Goal: Information Seeking & Learning: Compare options

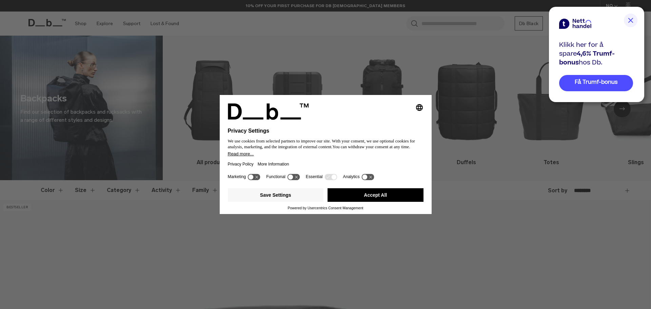
click at [378, 194] on button "Accept All" at bounding box center [376, 195] width 96 height 14
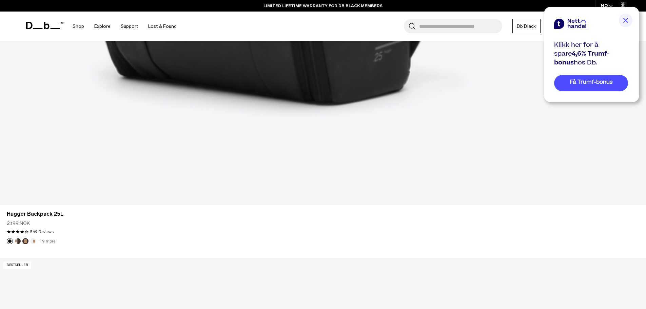
scroll to position [848, 0]
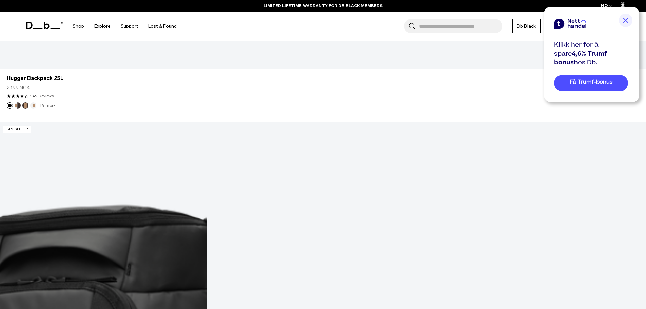
click at [629, 19] on img at bounding box center [626, 21] width 14 height 14
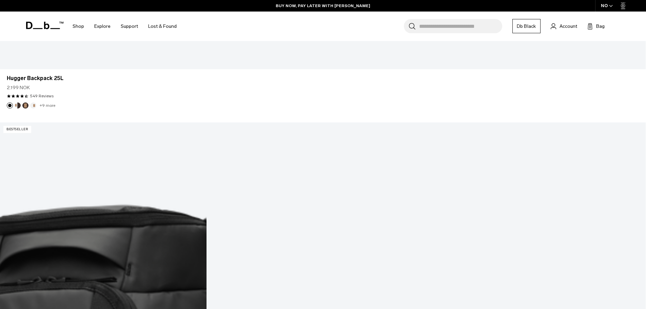
drag, startPoint x: 475, startPoint y: 245, endPoint x: 233, endPoint y: 148, distance: 260.8
drag, startPoint x: 307, startPoint y: 139, endPoint x: 282, endPoint y: 143, distance: 25.4
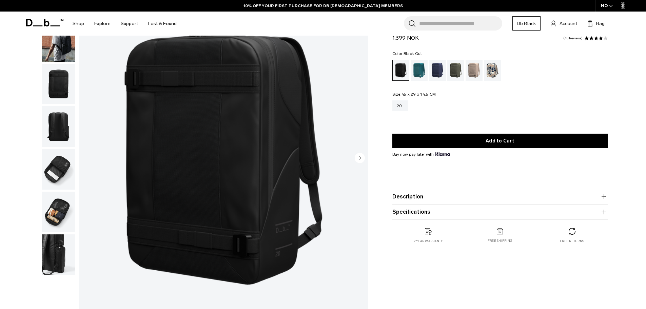
click at [409, 197] on button "Description" at bounding box center [500, 197] width 216 height 8
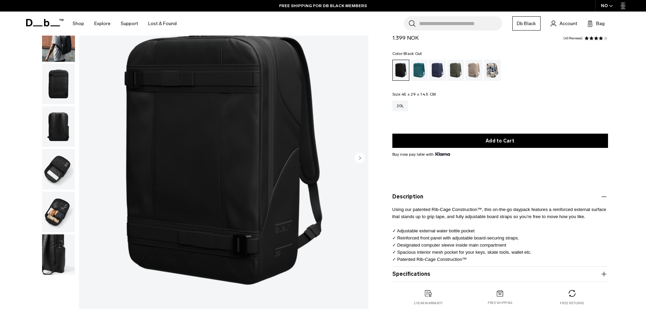
click at [413, 273] on button "Specifications" at bounding box center [500, 274] width 216 height 8
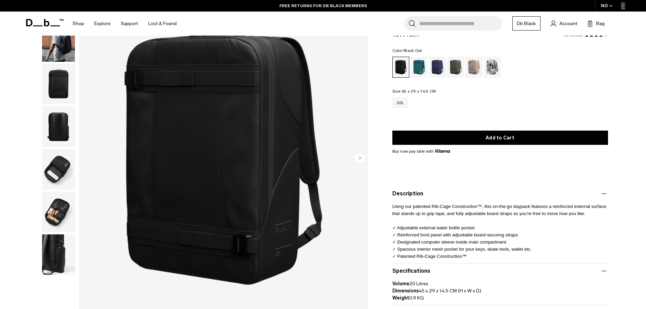
scroll to position [34, 0]
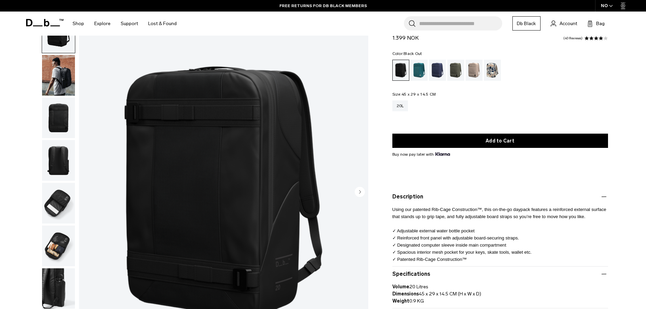
click at [63, 74] on img "button" at bounding box center [58, 75] width 33 height 41
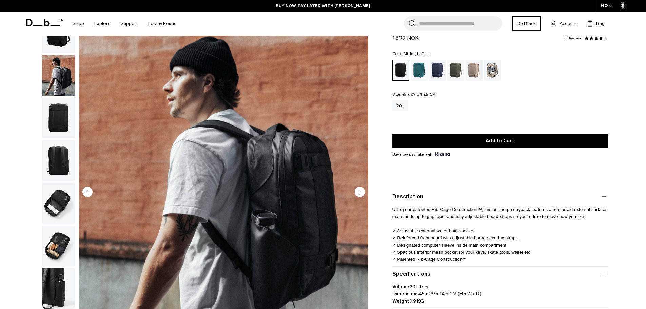
click at [414, 75] on div "Midnight Teal" at bounding box center [419, 70] width 17 height 21
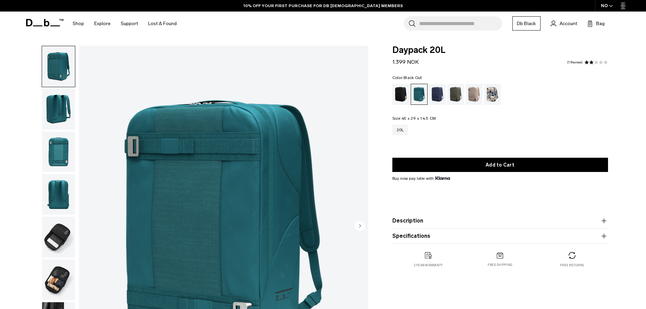
click at [397, 89] on div "Black Out" at bounding box center [400, 94] width 17 height 21
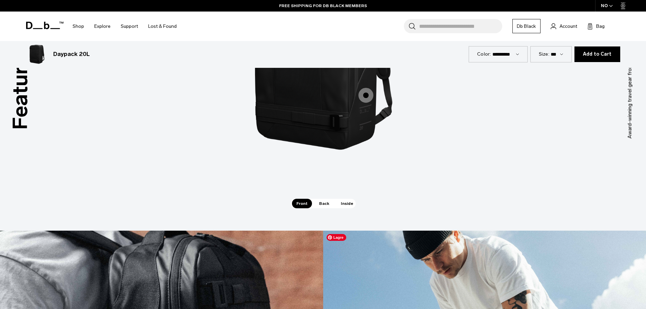
scroll to position [1017, 0]
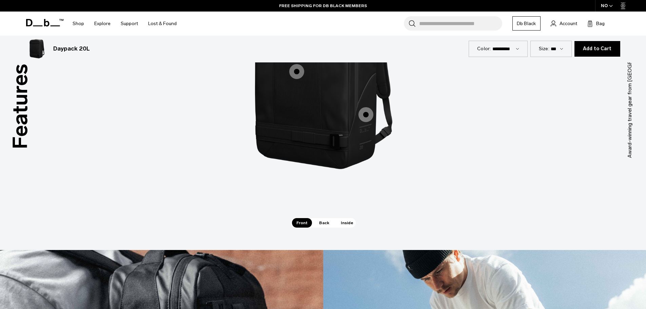
click at [343, 221] on span "Inside" at bounding box center [346, 222] width 21 height 9
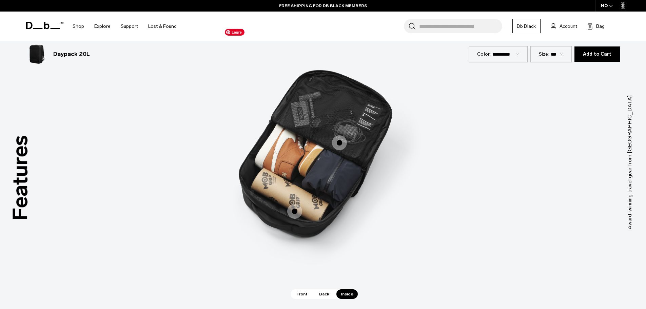
scroll to position [1051, 0]
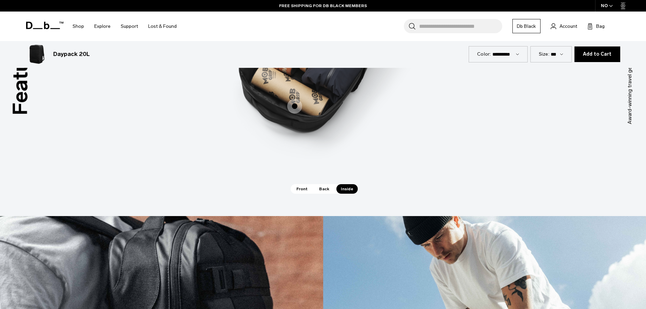
click at [322, 188] on span "Back" at bounding box center [324, 188] width 19 height 9
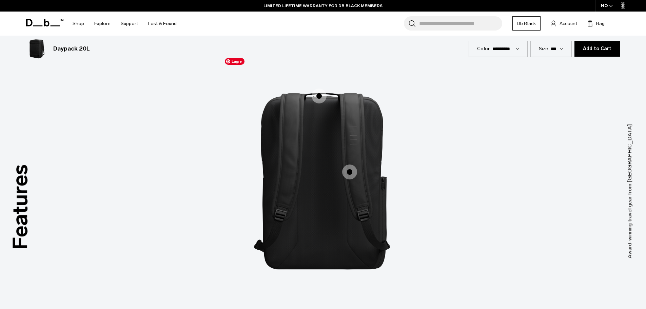
scroll to position [916, 0]
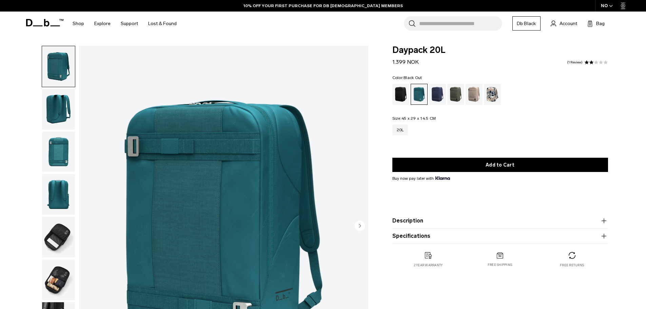
click at [404, 96] on div "Black Out" at bounding box center [400, 94] width 17 height 21
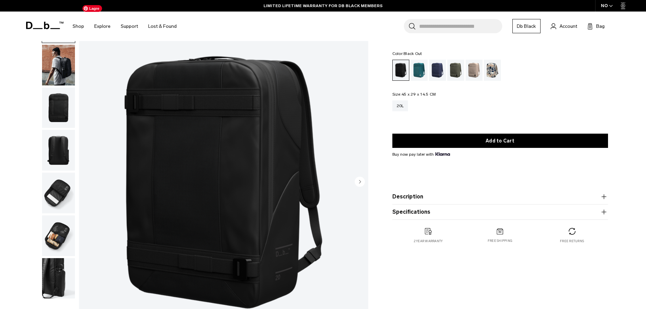
scroll to position [34, 0]
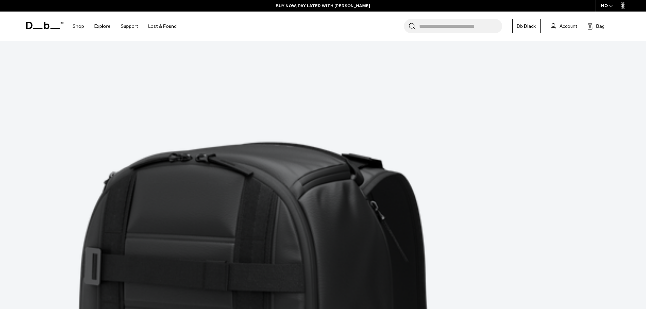
scroll to position [2509, 0]
